Goal: Task Accomplishment & Management: Use online tool/utility

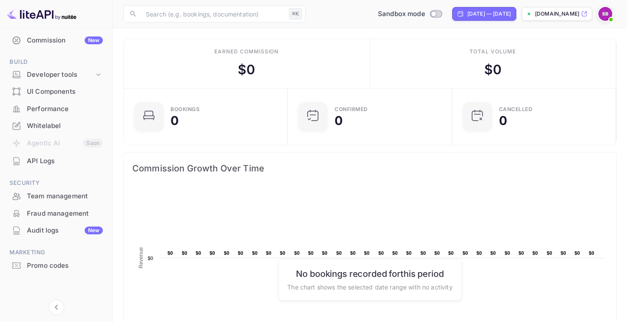
scroll to position [4, 0]
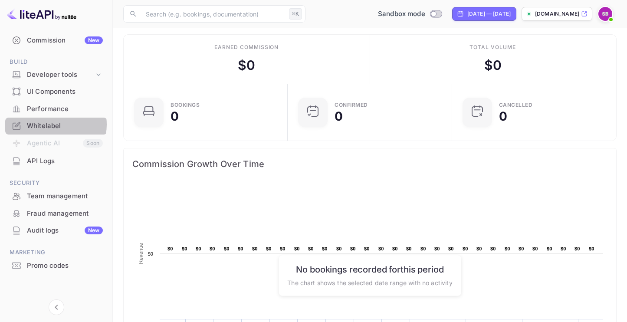
click at [53, 125] on div "Whitelabel" at bounding box center [65, 126] width 76 height 10
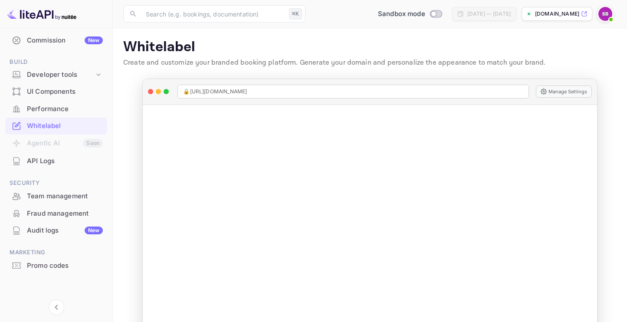
click at [52, 108] on div "Performance" at bounding box center [65, 109] width 76 height 10
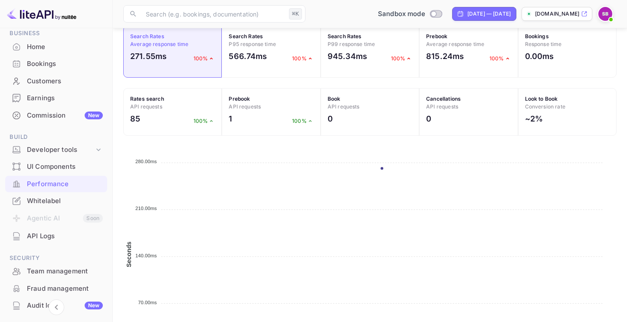
scroll to position [354, 0]
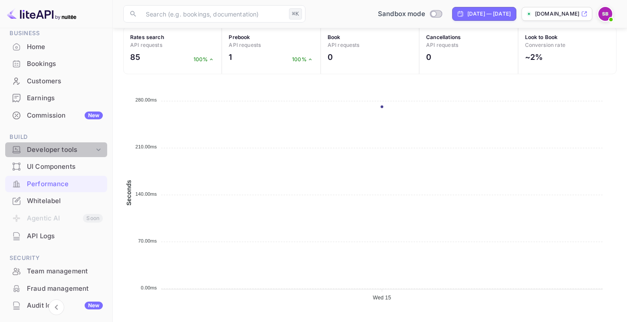
click at [58, 151] on div "Developer tools" at bounding box center [60, 150] width 67 height 10
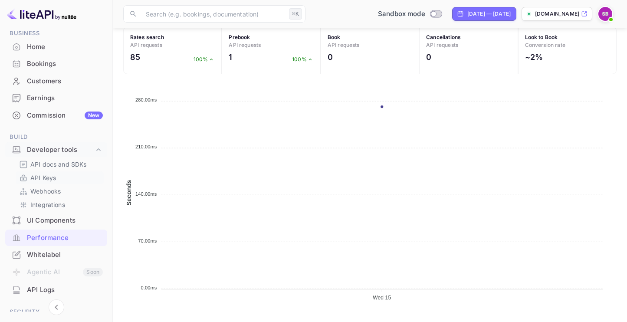
click at [47, 177] on p "API Keys" at bounding box center [43, 177] width 26 height 9
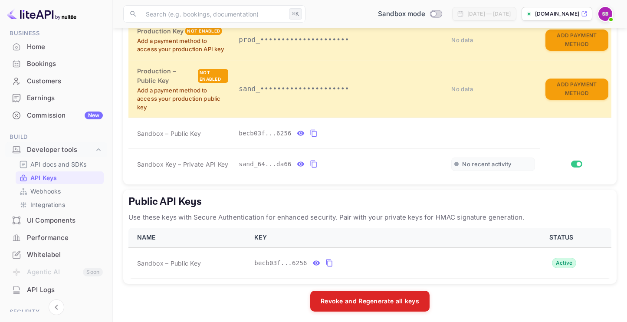
scroll to position [226, 0]
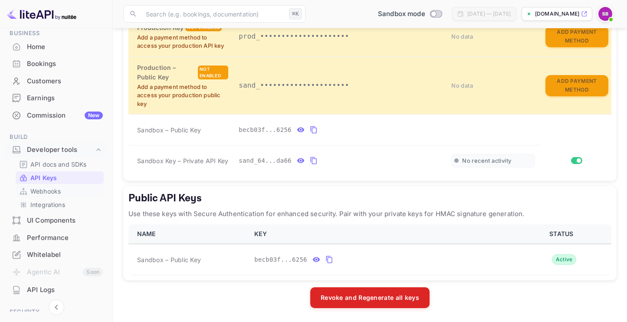
click at [44, 188] on p "Webhooks" at bounding box center [45, 191] width 30 height 9
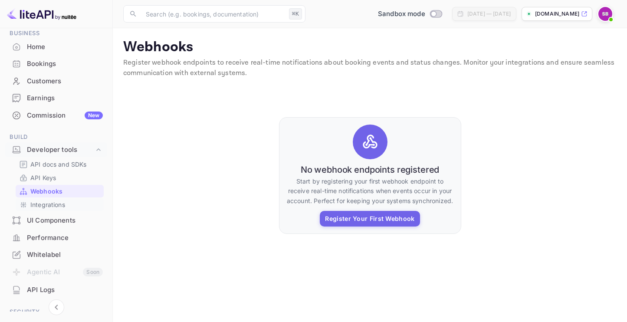
click at [46, 204] on p "Integrations" at bounding box center [47, 204] width 35 height 9
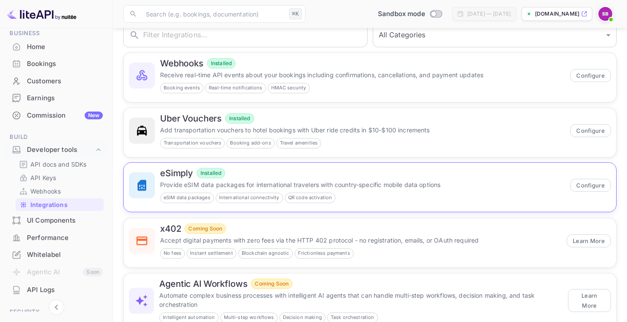
scroll to position [68, 0]
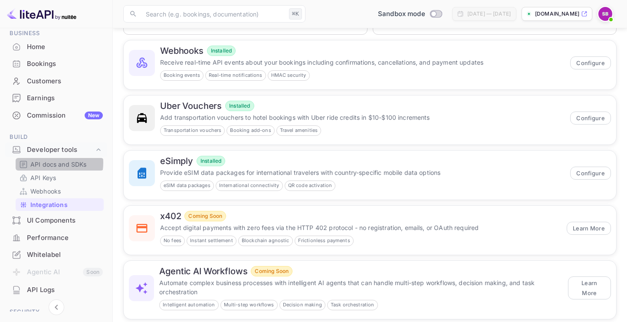
click at [50, 163] on p "API docs and SDKs" at bounding box center [58, 164] width 56 height 9
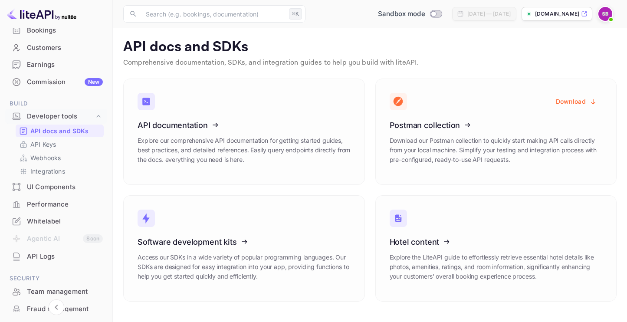
scroll to position [85, 0]
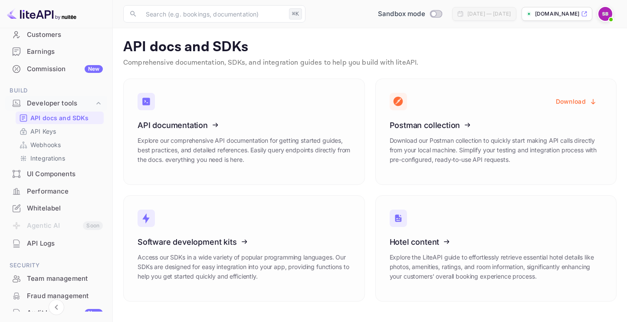
click at [47, 180] on div "UI Components" at bounding box center [56, 174] width 102 height 17
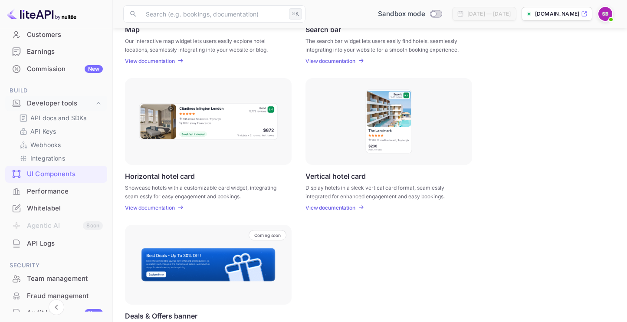
scroll to position [228, 0]
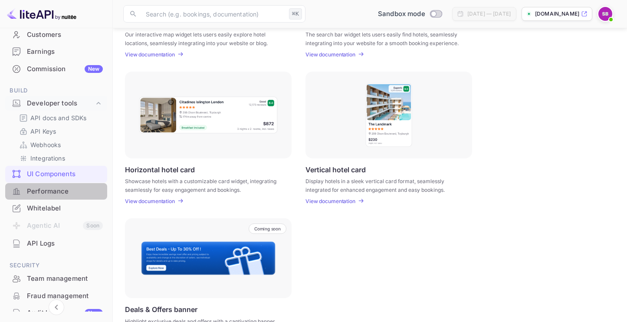
click at [57, 193] on div "Performance" at bounding box center [65, 192] width 76 height 10
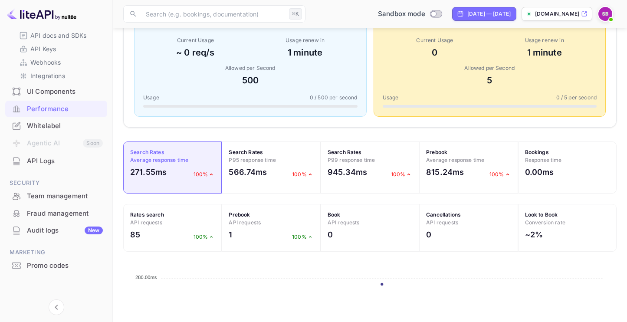
scroll to position [182, 0]
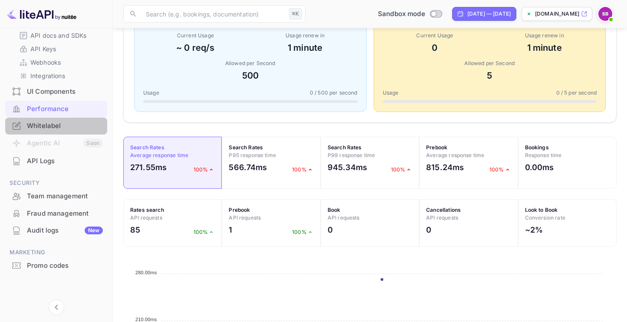
click at [60, 126] on div "Whitelabel" at bounding box center [65, 126] width 76 height 10
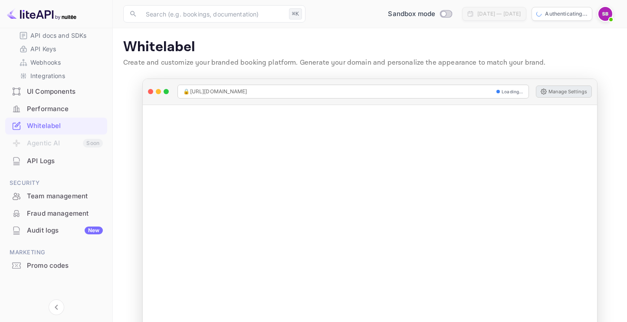
click at [553, 91] on button "Manage Settings" at bounding box center [564, 91] width 56 height 12
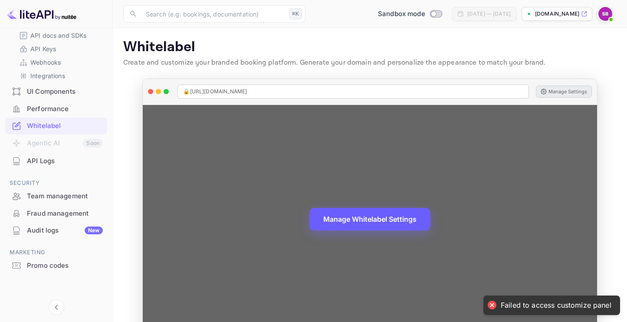
click at [339, 220] on button "Manage Whitelabel Settings" at bounding box center [369, 219] width 121 height 23
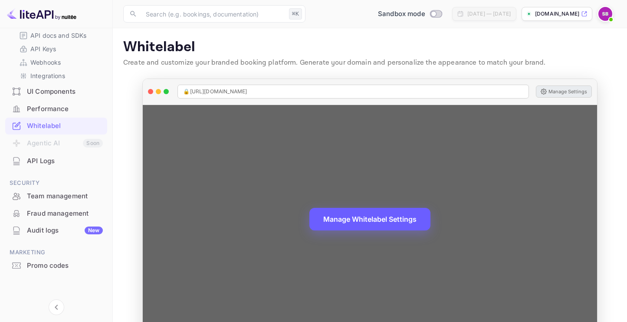
click at [339, 220] on button "Manage Whitelabel Settings" at bounding box center [369, 219] width 121 height 23
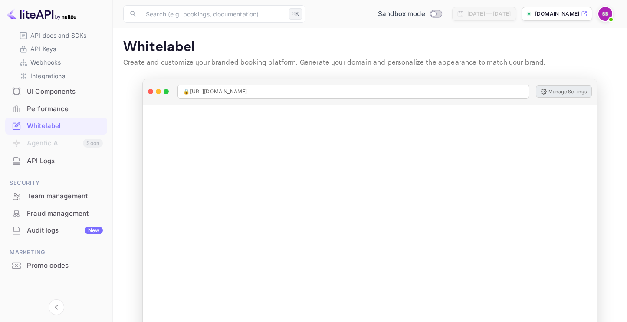
click at [609, 16] on span at bounding box center [611, 19] width 9 height 9
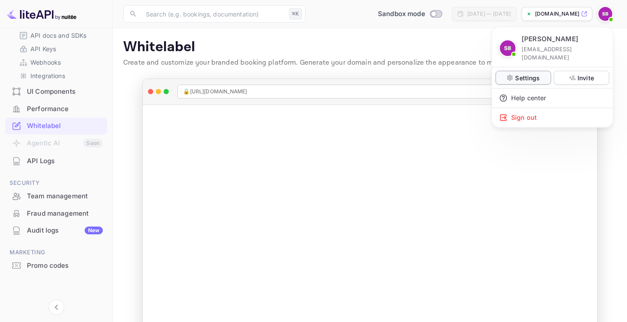
click at [522, 73] on p "Settings" at bounding box center [527, 77] width 25 height 9
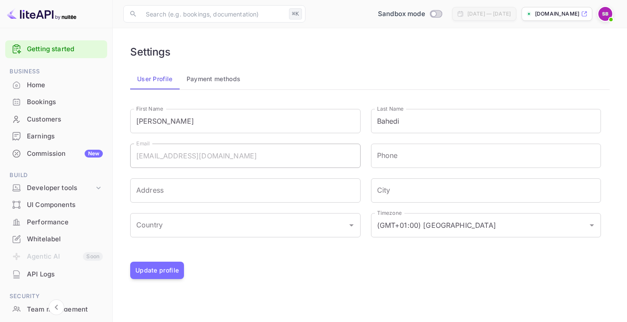
scroll to position [21, 0]
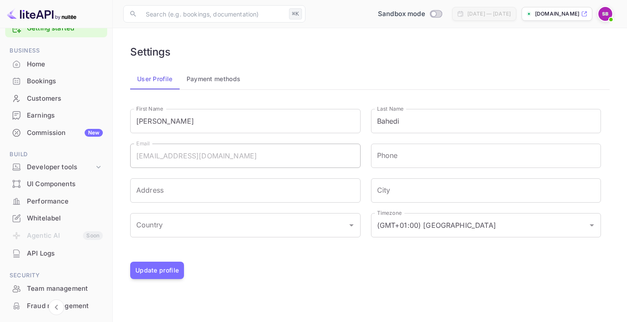
click at [51, 220] on div "Whitelabel" at bounding box center [65, 218] width 76 height 10
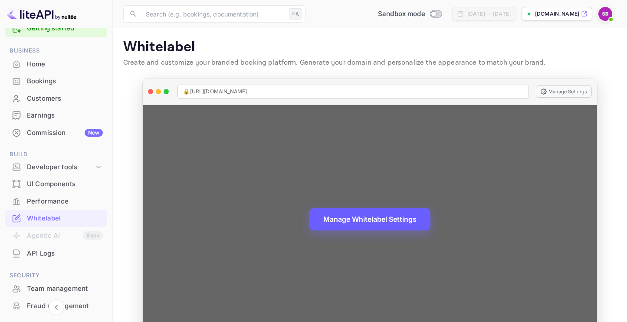
click at [385, 216] on button "Manage Whitelabel Settings" at bounding box center [369, 219] width 121 height 23
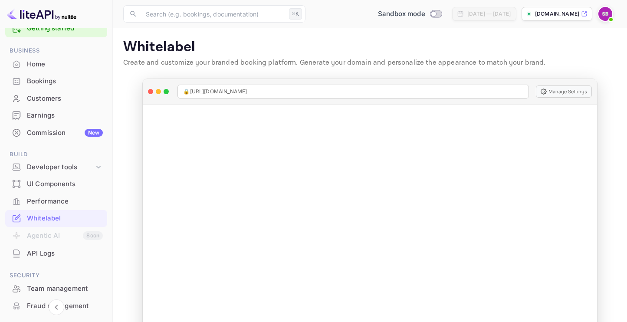
click at [53, 125] on div "Commission New" at bounding box center [56, 133] width 102 height 17
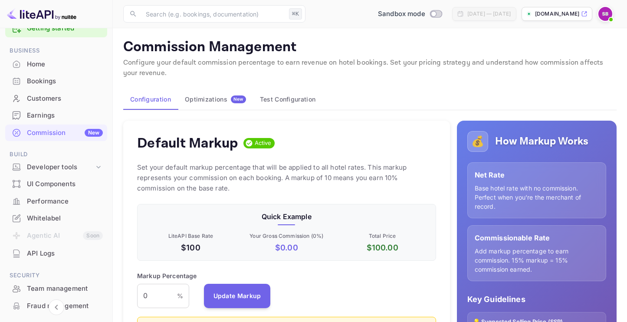
scroll to position [154, 299]
click at [281, 93] on button "Test Configuration" at bounding box center [287, 99] width 69 height 21
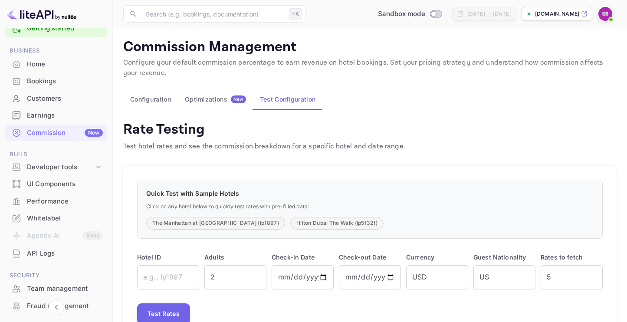
scroll to position [40, 0]
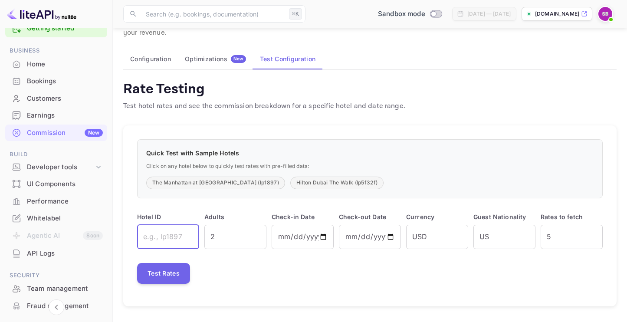
click at [166, 239] on input "text" at bounding box center [168, 237] width 62 height 24
type input "lp658591ab"
click at [324, 239] on input "[DATE]" at bounding box center [303, 237] width 62 height 24
type input "[DATE]"
click at [359, 236] on input "[DATE]" at bounding box center [370, 237] width 62 height 24
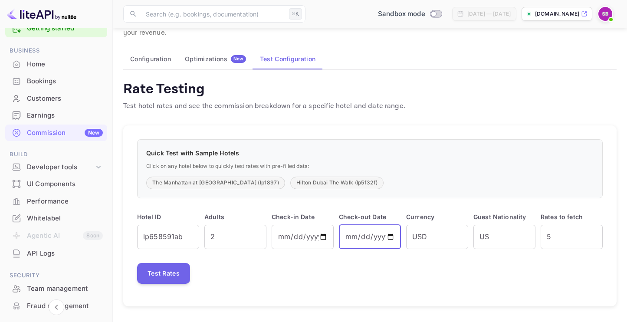
click at [348, 236] on input "[DATE]" at bounding box center [370, 237] width 62 height 24
click at [390, 238] on input "[DATE]" at bounding box center [370, 237] width 62 height 24
type input "[DATE]"
click at [171, 273] on button "Test Rates" at bounding box center [163, 273] width 53 height 21
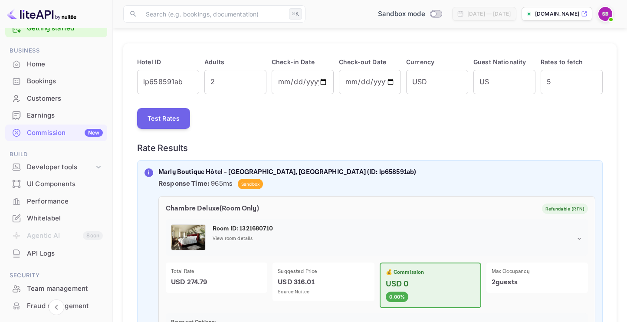
scroll to position [120, 0]
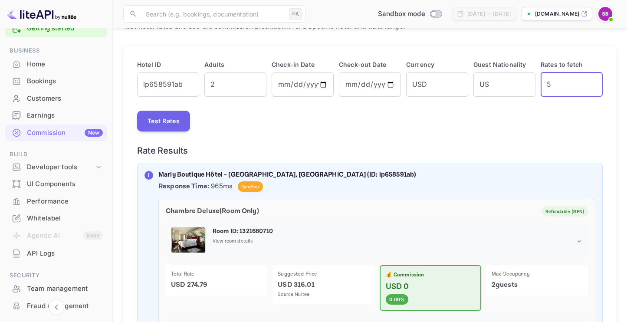
click at [559, 85] on input "5" at bounding box center [572, 84] width 62 height 24
type input "50"
click at [182, 132] on div "Hotel ID lp658591ab ​ Adults 2 ​ Check-in Date [DATE] ​ Check-out Date [DATE] ​…" at bounding box center [369, 243] width 493 height 394
click at [171, 126] on button "Test Rates" at bounding box center [163, 121] width 53 height 21
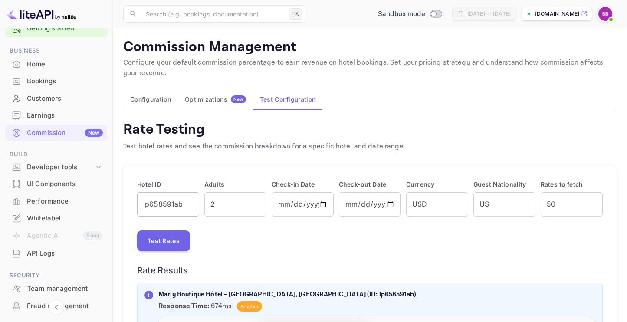
click at [142, 209] on input "lp658591ab" at bounding box center [168, 204] width 62 height 24
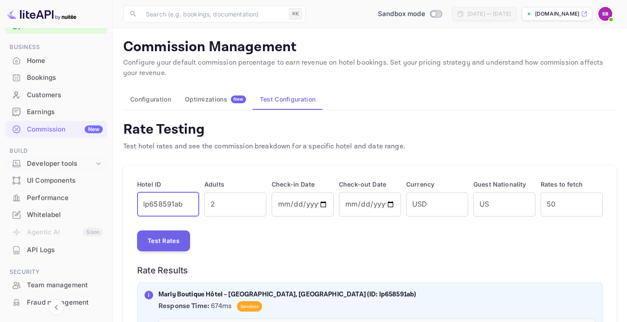
scroll to position [80, 0]
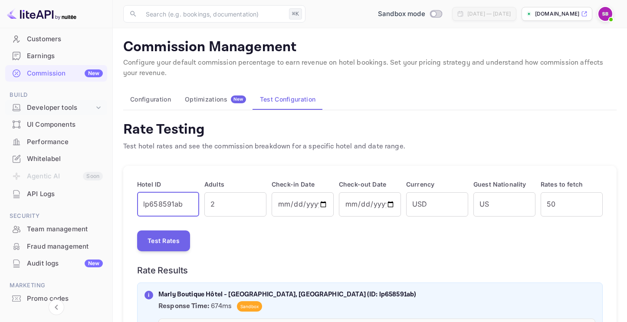
click at [59, 113] on div "Developer tools" at bounding box center [56, 107] width 102 height 15
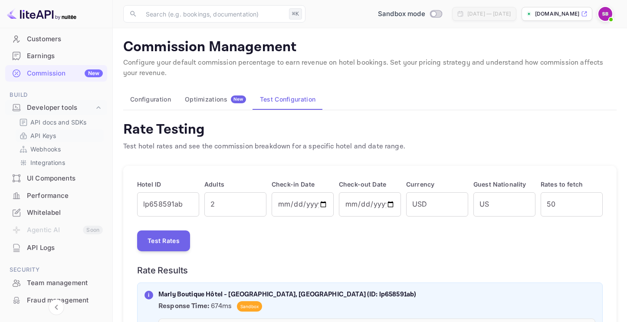
click at [53, 135] on p "API Keys" at bounding box center [43, 135] width 26 height 9
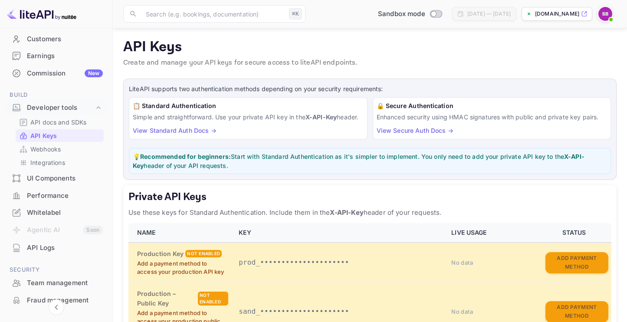
scroll to position [226, 0]
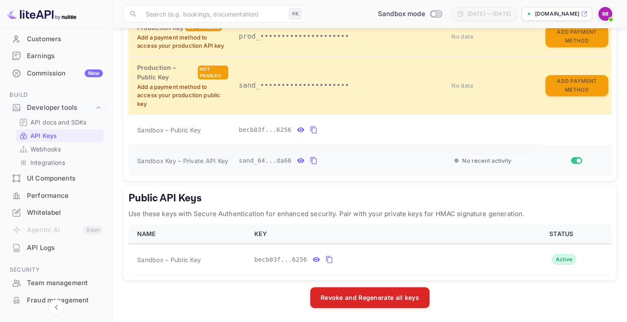
click at [314, 161] on icon "private api keys table" at bounding box center [314, 160] width 8 height 10
click at [308, 154] on button "private api keys table" at bounding box center [313, 161] width 11 height 14
